Goal: Understand process/instructions: Learn how to perform a task or action

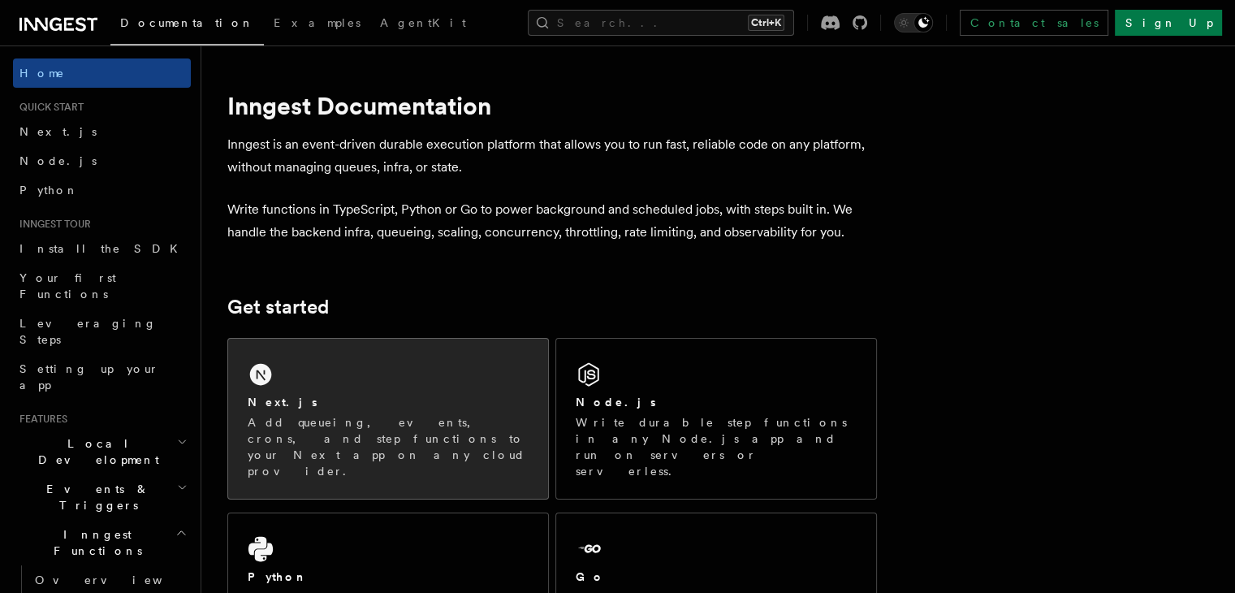
click at [343, 412] on div "Next.js Add queueing, events, crons, and step functions to your Next app on any…" at bounding box center [388, 436] width 281 height 85
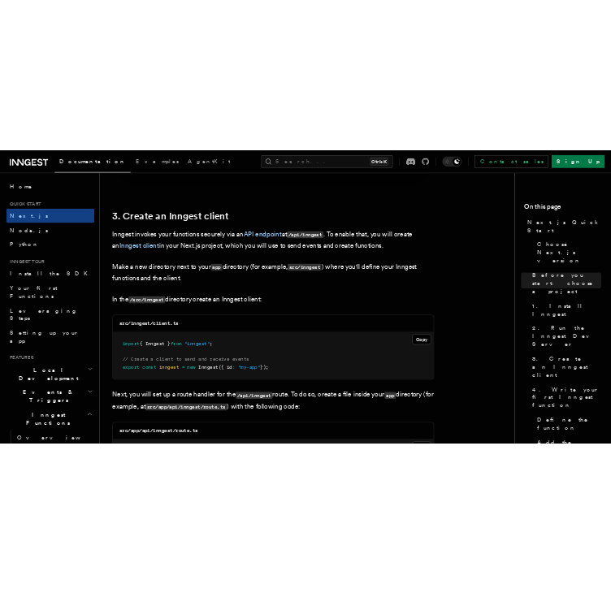
scroll to position [1949, 0]
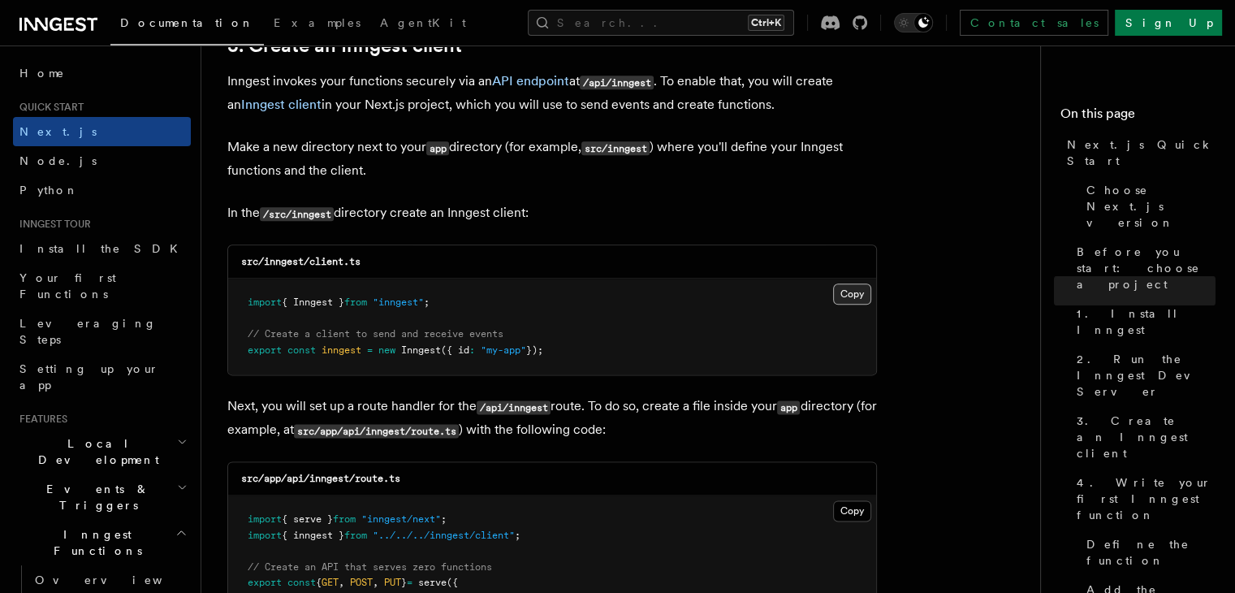
click at [844, 292] on button "Copy Copied" at bounding box center [852, 293] width 38 height 21
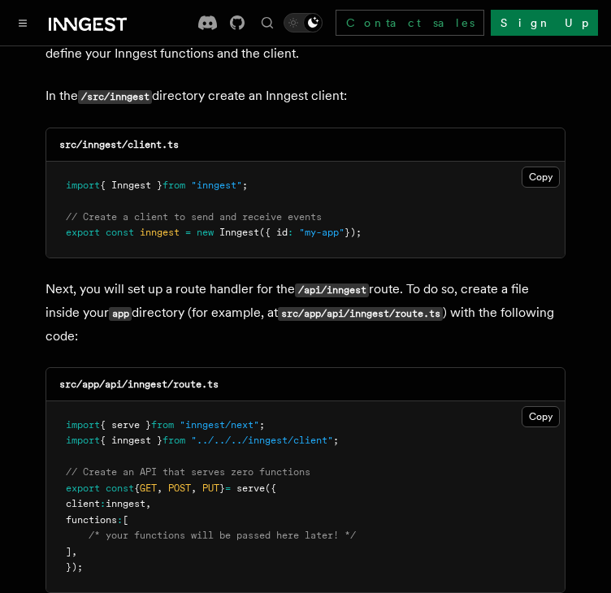
scroll to position [2111, 0]
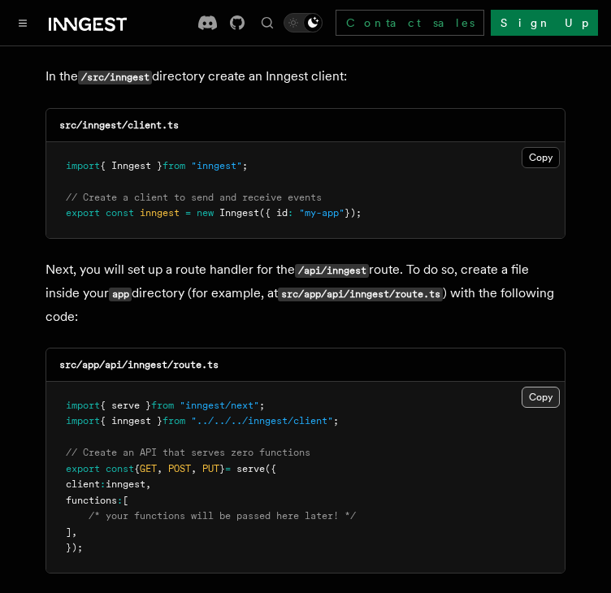
click at [539, 387] on button "Copy Copied" at bounding box center [540, 397] width 38 height 21
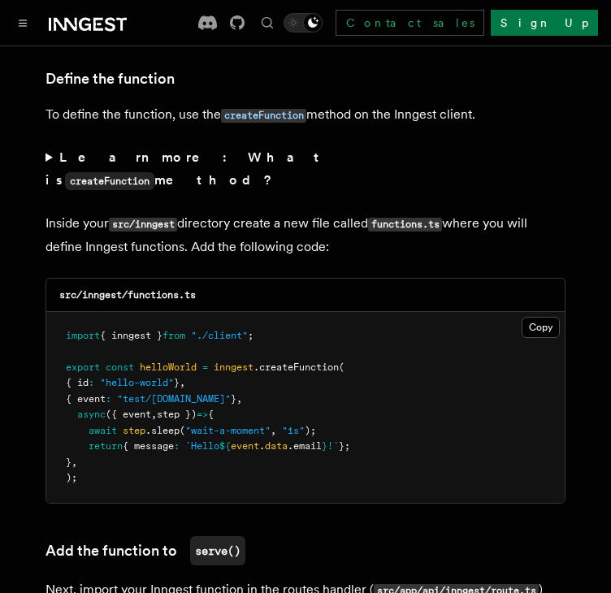
scroll to position [2761, 0]
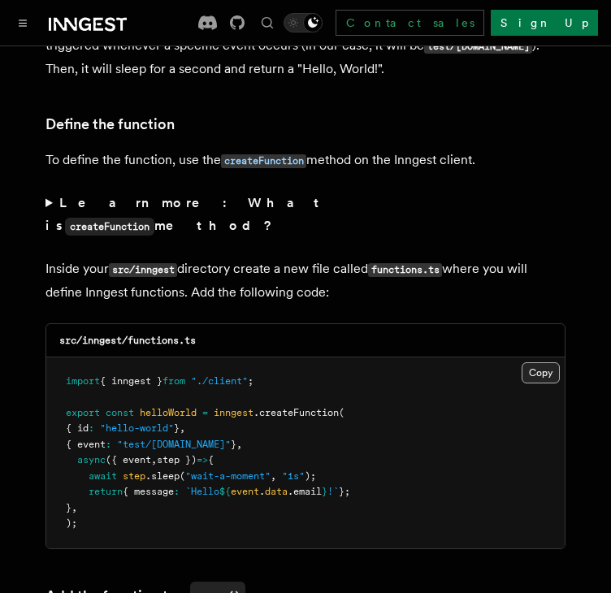
click at [548, 362] on button "Copy Copied" at bounding box center [540, 372] width 38 height 21
